Goal: Entertainment & Leisure: Consume media (video, audio)

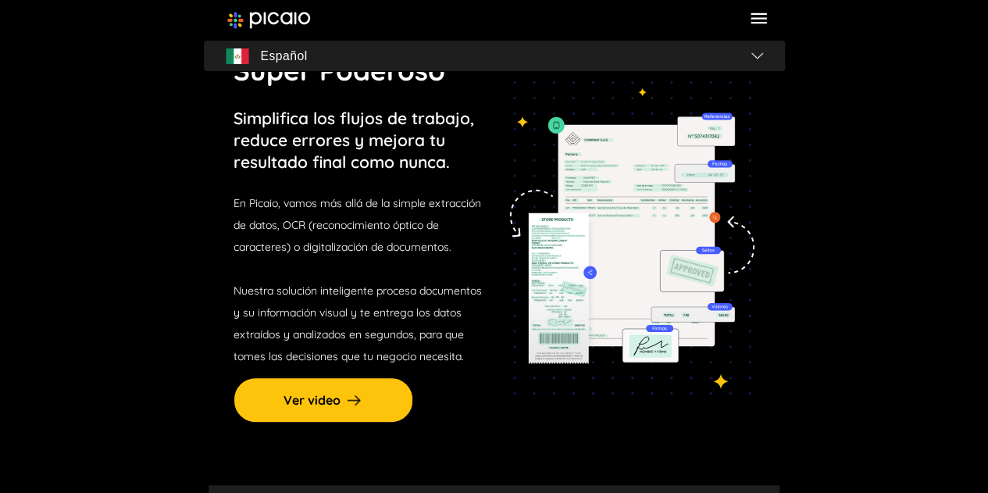
scroll to position [78, 0]
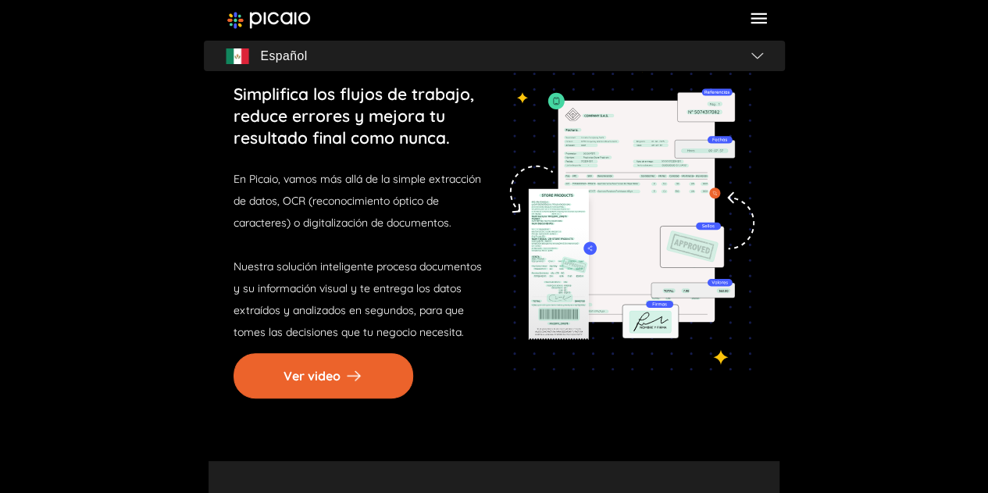
click at [344, 369] on img at bounding box center [353, 375] width 19 height 19
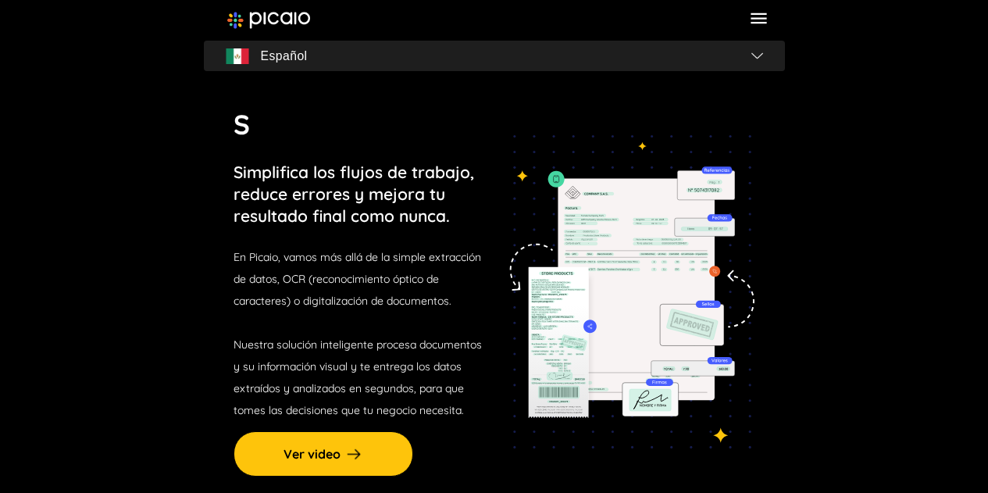
scroll to position [78, 0]
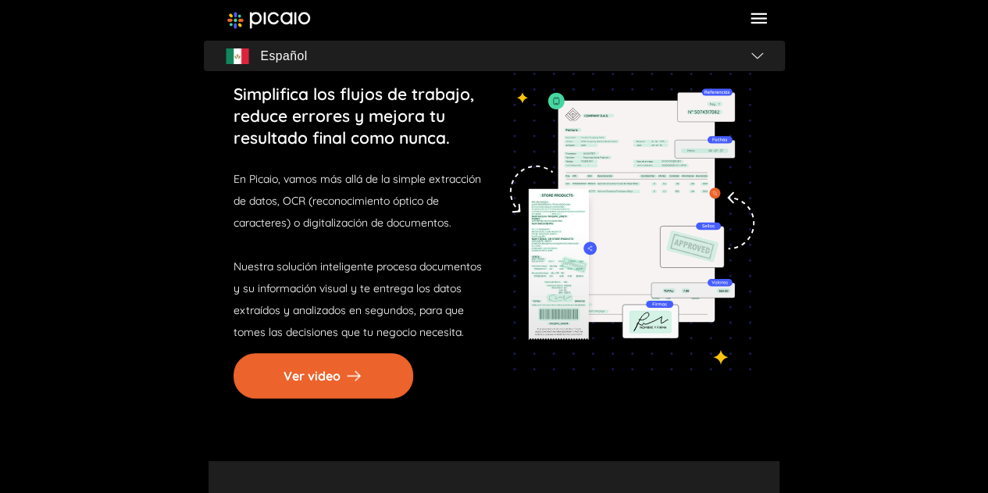
click at [313, 389] on button "Ver video" at bounding box center [324, 375] width 180 height 45
